Goal: Task Accomplishment & Management: Complete application form

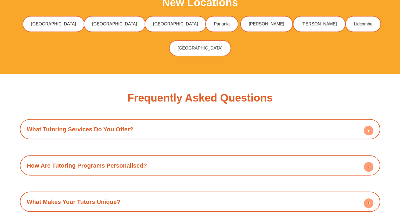
scroll to position [1755, 0]
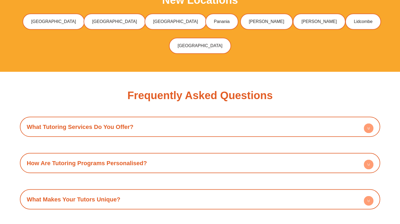
click at [368, 123] on circle at bounding box center [368, 128] width 10 height 10
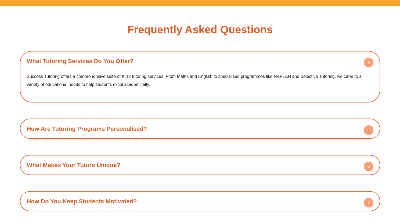
scroll to position [1826, 0]
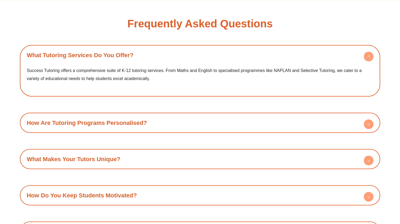
click at [372, 119] on icon at bounding box center [368, 124] width 10 height 10
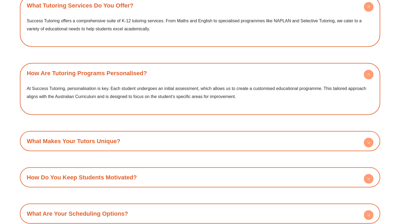
scroll to position [1876, 0]
click at [371, 137] on circle at bounding box center [368, 142] width 10 height 10
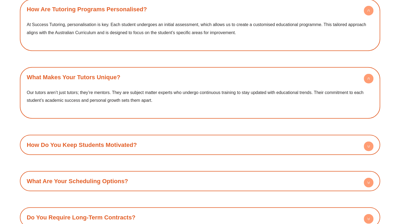
scroll to position [1968, 0]
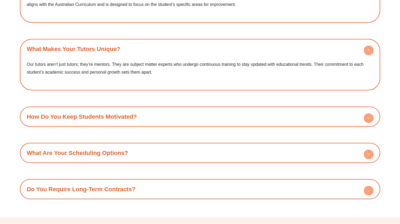
click at [370, 113] on circle at bounding box center [368, 118] width 10 height 10
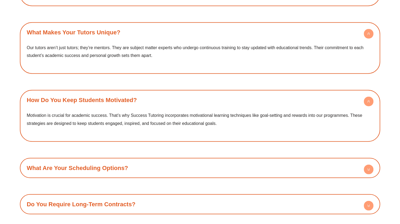
scroll to position [1996, 0]
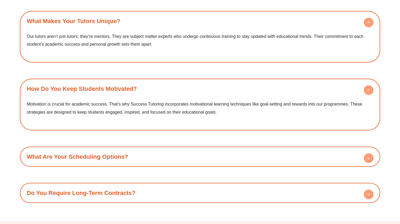
click at [365, 153] on circle at bounding box center [368, 158] width 10 height 10
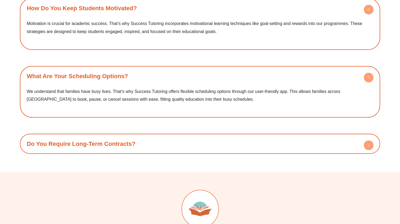
scroll to position [2078, 0]
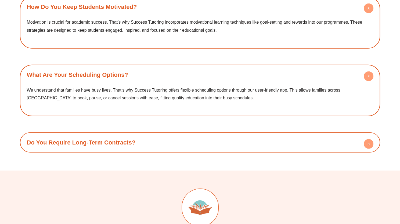
click at [366, 139] on circle at bounding box center [368, 144] width 10 height 10
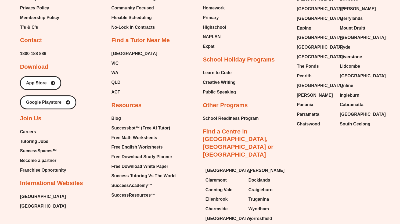
scroll to position [2447, 0]
click at [52, 157] on span "Become a partner" at bounding box center [38, 161] width 36 height 8
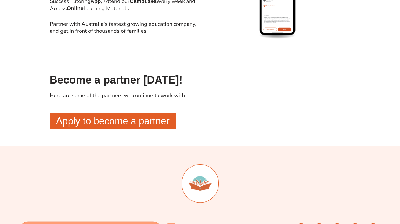
scroll to position [748, 0]
